Goal: Book appointment/travel/reservation

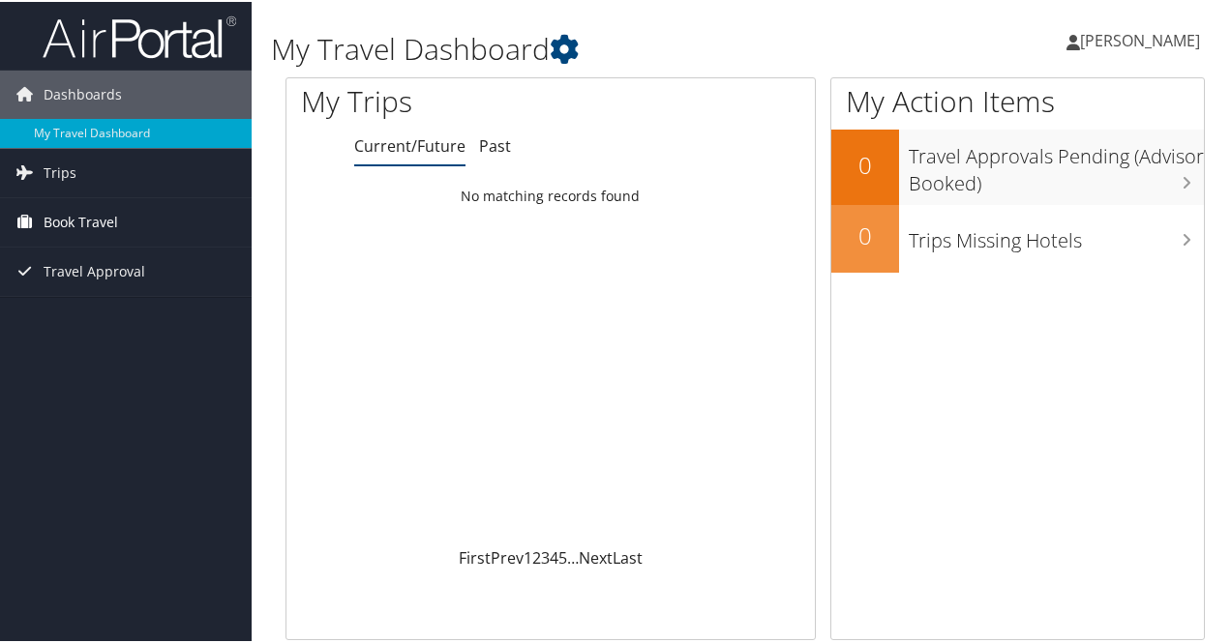
click at [97, 216] on span "Book Travel" at bounding box center [81, 220] width 74 height 48
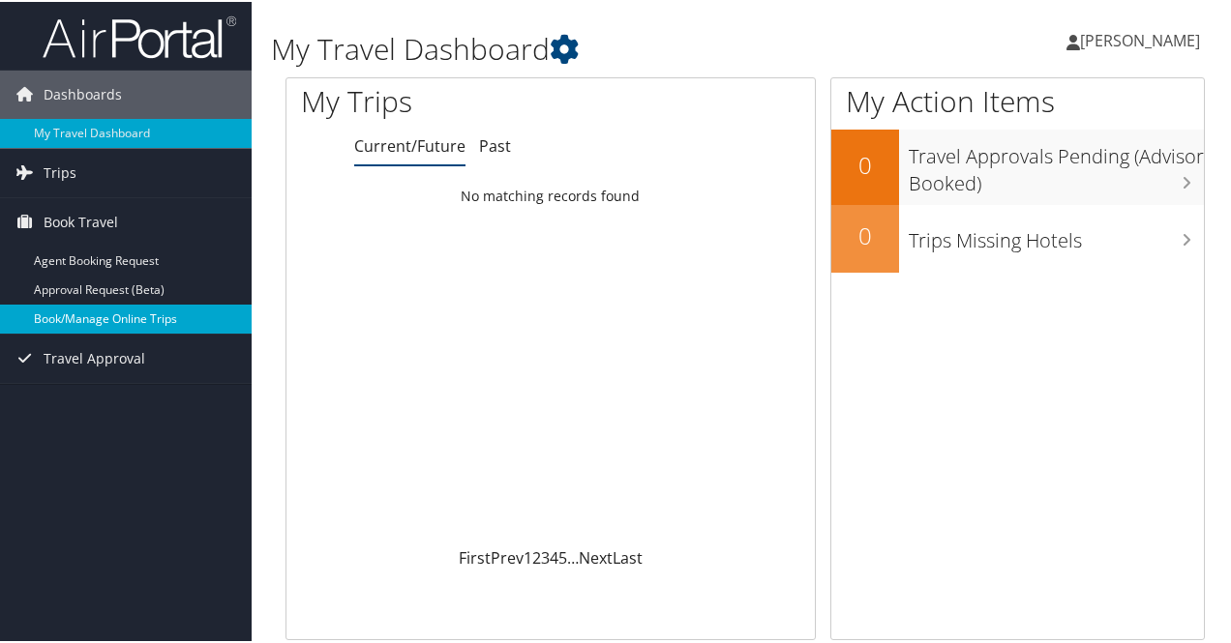
click at [155, 312] on link "Book/Manage Online Trips" at bounding box center [126, 317] width 252 height 29
